Goal: Obtain resource: Obtain resource

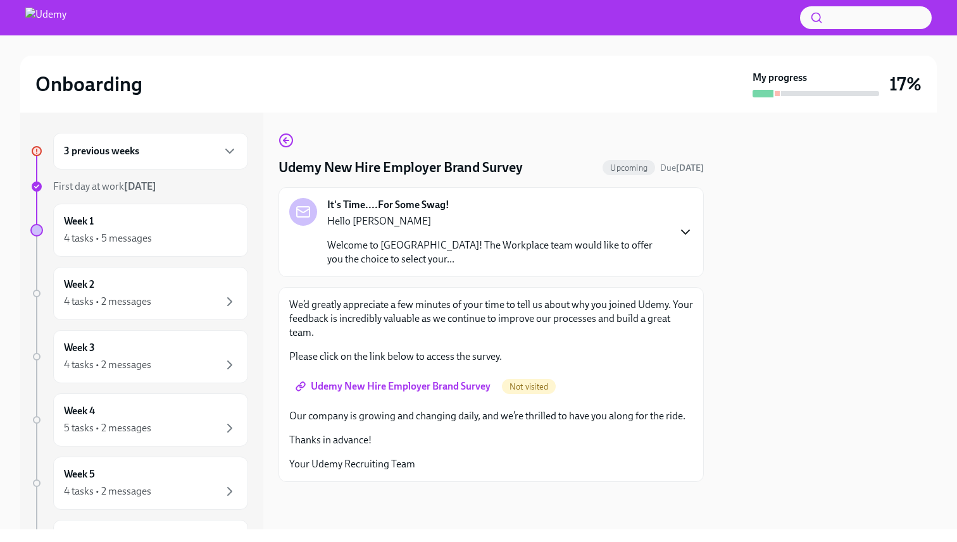
click at [682, 231] on icon "button" at bounding box center [686, 232] width 8 height 4
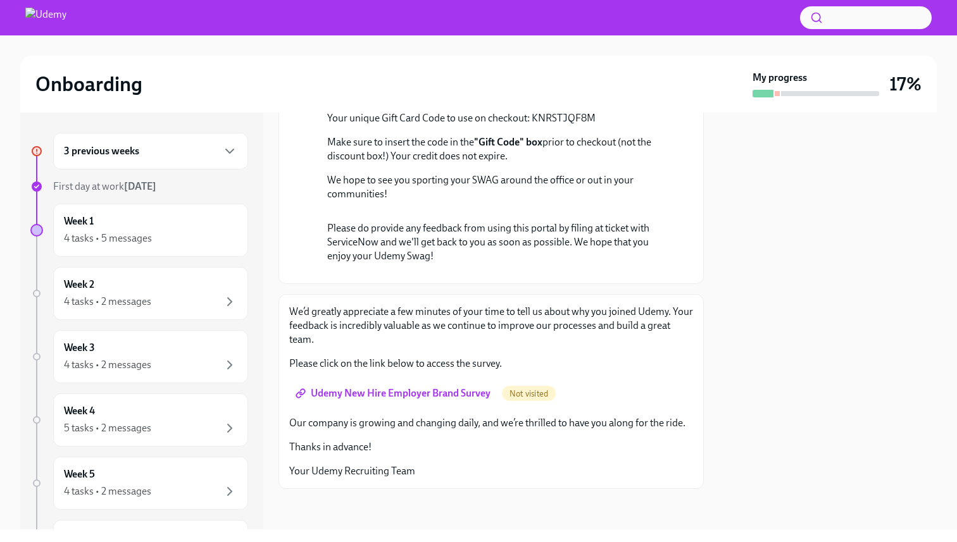
scroll to position [323, 0]
click at [561, 125] on p "Your unique Gift Card Code to use on checkout: KNRSTJQF8M" at bounding box center [500, 118] width 346 height 14
copy p "KNRSTJQF8M"
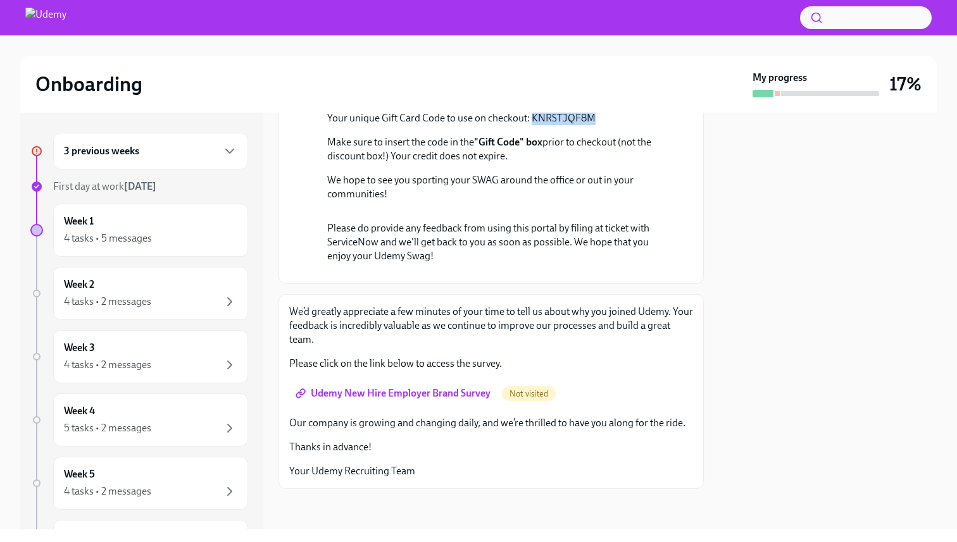
click at [321, 184] on div "[DATE] Hello [PERSON_NAME] Welcome to Udemy! The Workplace team would like to o…" at bounding box center [491, 112] width 404 height 322
click at [585, 86] on link "the swag portal." at bounding box center [495, 73] width 337 height 26
click at [354, 399] on span "Udemy New Hire Employer Brand Survey" at bounding box center [394, 393] width 192 height 13
